Goal: Information Seeking & Learning: Learn about a topic

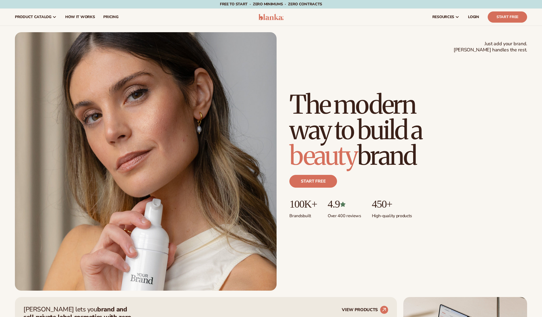
click at [321, 138] on h1 "The modern way to build a beauty brand" at bounding box center [374, 130] width 170 height 77
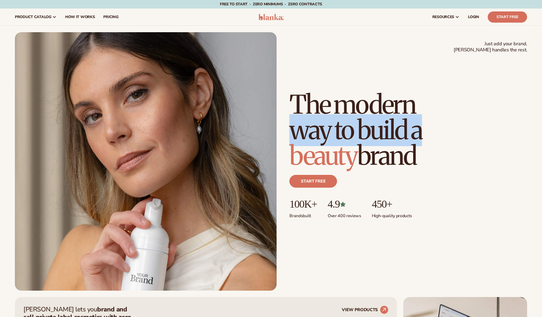
click at [321, 138] on h1 "The modern way to build a beauty brand" at bounding box center [374, 130] width 170 height 77
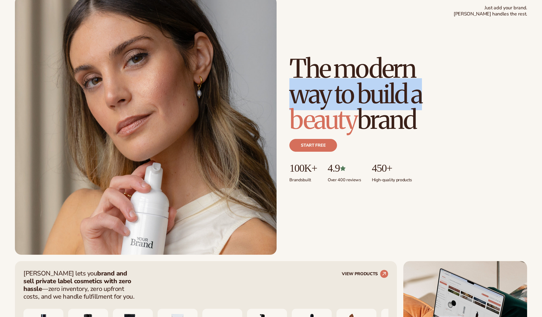
scroll to position [44, 0]
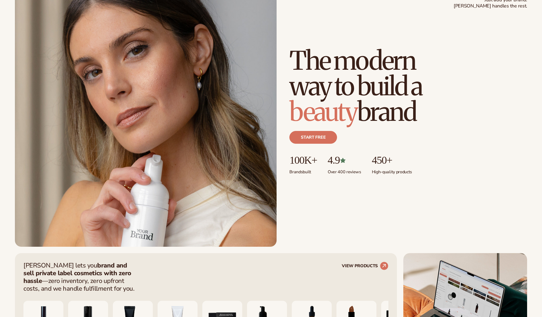
click at [304, 158] on p "100K+" at bounding box center [302, 160] width 27 height 12
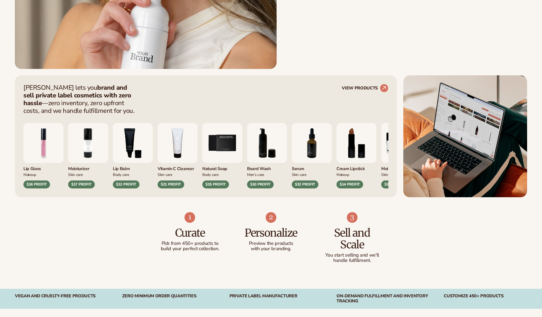
scroll to position [234, 0]
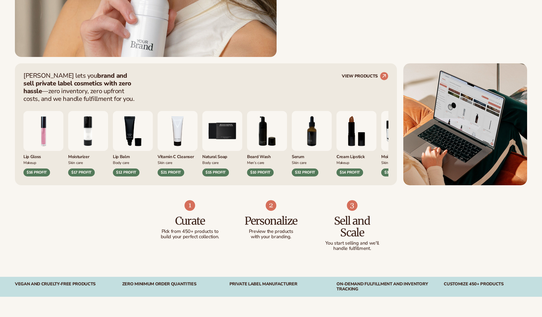
click at [245, 96] on div "[PERSON_NAME] lets you brand and sell private label cosmetics with zero hassle …" at bounding box center [205, 87] width 365 height 31
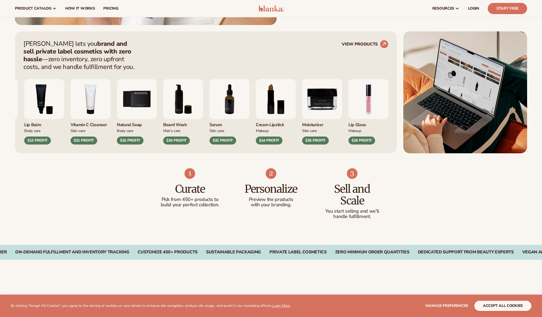
scroll to position [250, 0]
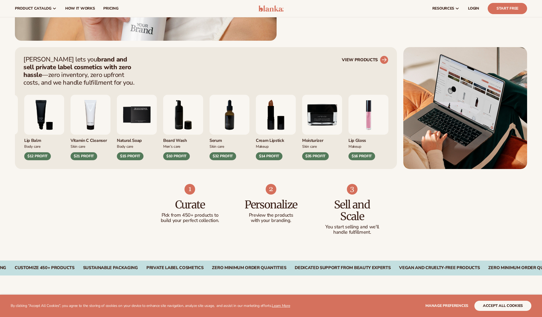
click at [373, 59] on link "VIEW PRODUCTS" at bounding box center [365, 60] width 47 height 9
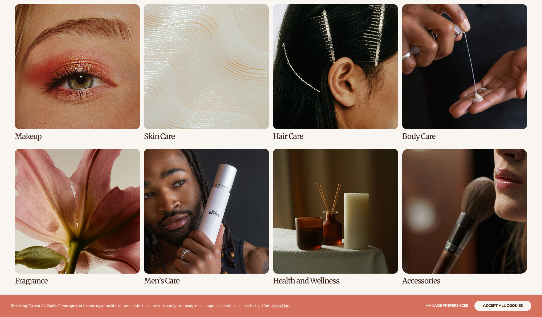
scroll to position [418, 0]
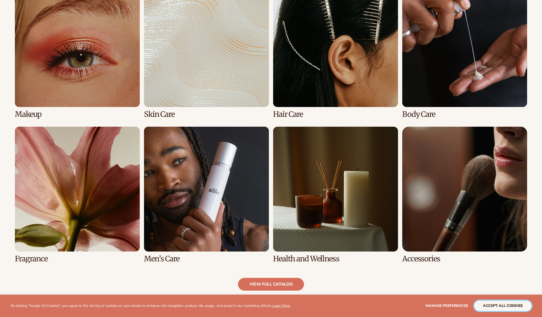
click at [502, 306] on button "accept all cookies" at bounding box center [502, 306] width 57 height 10
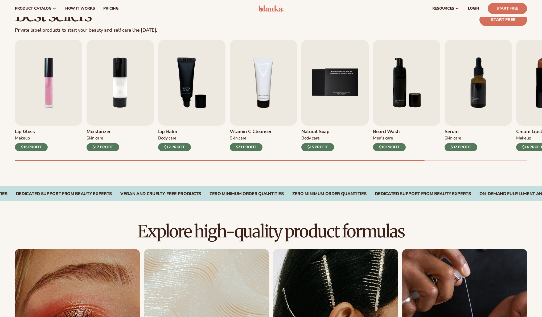
scroll to position [0, 0]
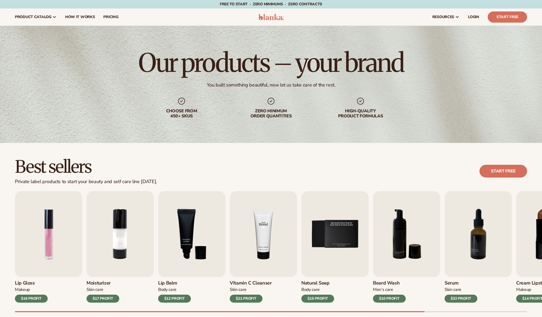
click at [249, 243] on img "4 / 9" at bounding box center [263, 234] width 67 height 86
click at [238, 282] on h3 "Vitamin C Cleanser" at bounding box center [251, 283] width 42 height 6
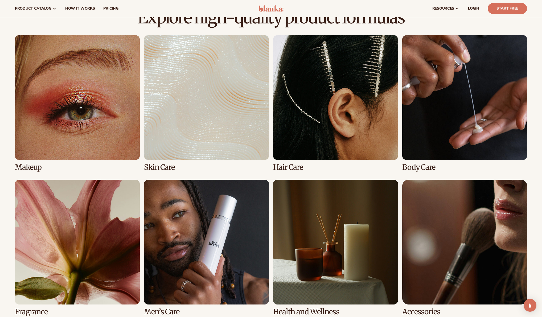
scroll to position [366, 0]
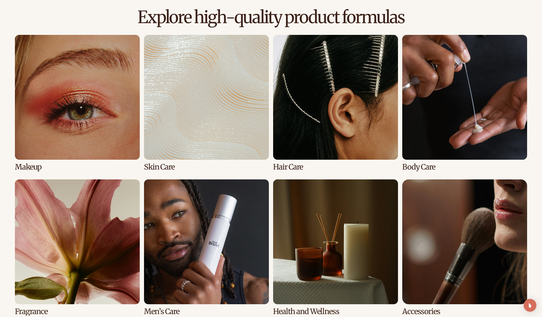
click at [191, 127] on link "2 / 8" at bounding box center [206, 103] width 125 height 136
click at [175, 99] on link "2 / 8" at bounding box center [206, 103] width 125 height 136
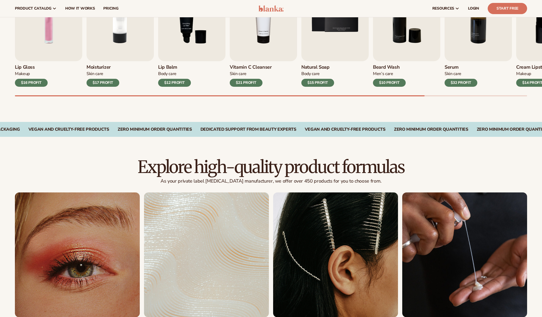
scroll to position [72, 0]
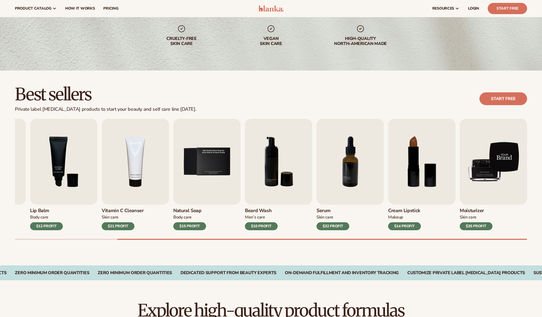
click at [499, 179] on img "9 / 9" at bounding box center [493, 162] width 67 height 86
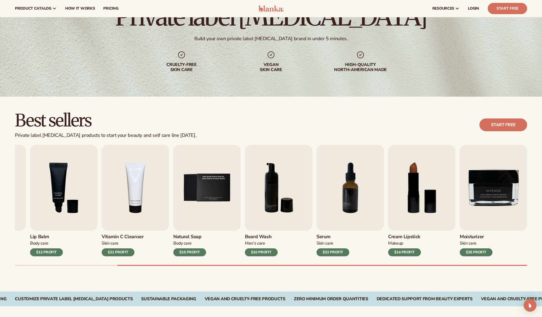
scroll to position [0, 0]
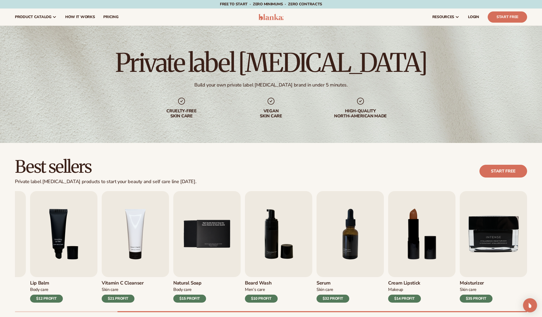
click at [531, 305] on img "Open Intercom Messenger" at bounding box center [529, 305] width 7 height 7
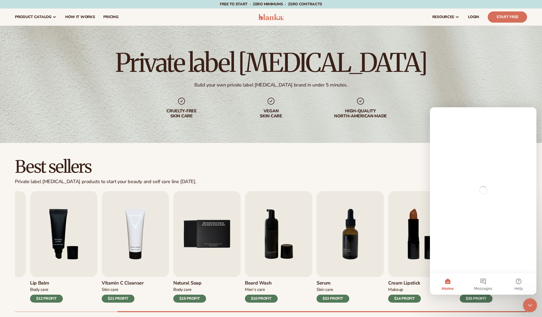
click at [527, 303] on icon "Close Intercom Messenger" at bounding box center [529, 304] width 6 height 6
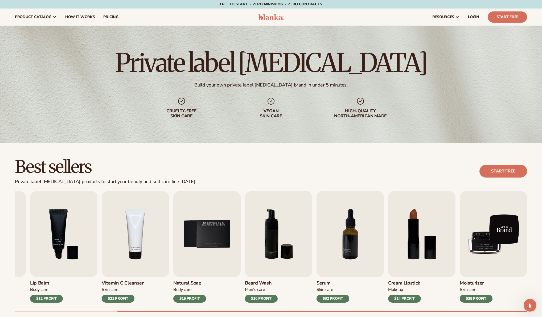
click at [492, 238] on img "9 / 9" at bounding box center [493, 234] width 67 height 86
